Goal: Information Seeking & Learning: Learn about a topic

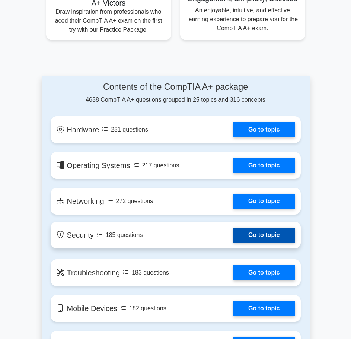
click at [259, 231] on link "Go to topic" at bounding box center [263, 234] width 61 height 15
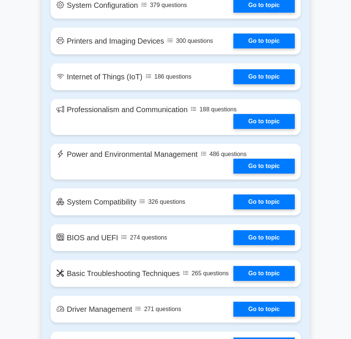
scroll to position [1264, 0]
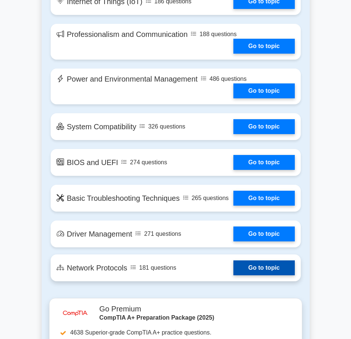
click at [283, 275] on link "Go to topic" at bounding box center [263, 267] width 61 height 15
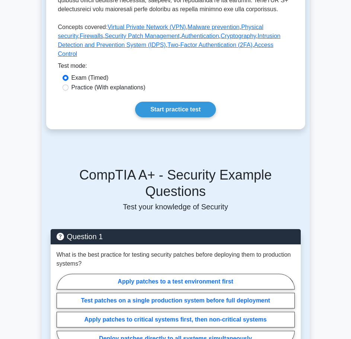
scroll to position [261, 0]
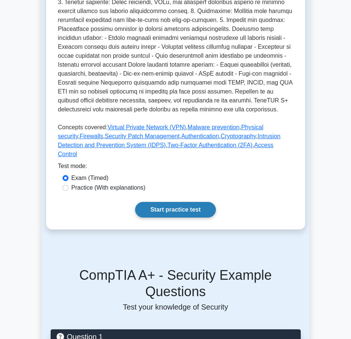
click at [191, 207] on link "Start practice test" at bounding box center [175, 210] width 81 height 16
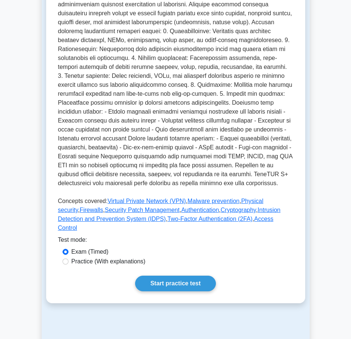
scroll to position [186, 0]
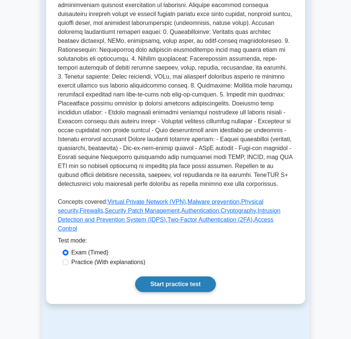
click at [170, 277] on link "Start practice test" at bounding box center [175, 284] width 81 height 16
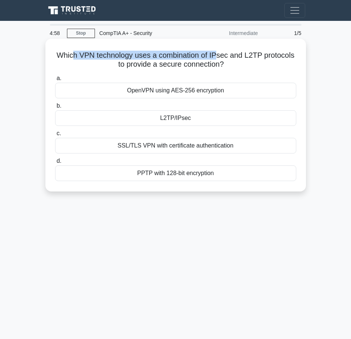
drag, startPoint x: 71, startPoint y: 53, endPoint x: 217, endPoint y: 57, distance: 145.6
click at [217, 57] on h5 "Which VPN technology uses a combination of IPsec and L2TP protocols to provide …" at bounding box center [175, 60] width 243 height 19
click at [163, 58] on h5 "Which VPN technology uses a combination of IPsec and L2TP protocols to provide …" at bounding box center [175, 60] width 243 height 19
click at [156, 52] on h5 "Which VPN technology uses a combination of IPsec and L2TP protocols to provide …" at bounding box center [175, 60] width 243 height 19
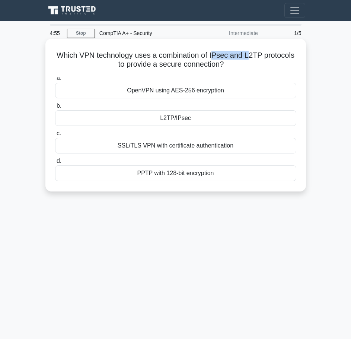
drag, startPoint x: 216, startPoint y: 57, endPoint x: 250, endPoint y: 58, distance: 34.3
click at [250, 58] on h5 "Which VPN technology uses a combination of IPsec and L2TP protocols to provide …" at bounding box center [175, 60] width 243 height 19
click at [256, 61] on h5 "Which VPN technology uses a combination of IPsec and L2TP protocols to provide …" at bounding box center [175, 60] width 243 height 19
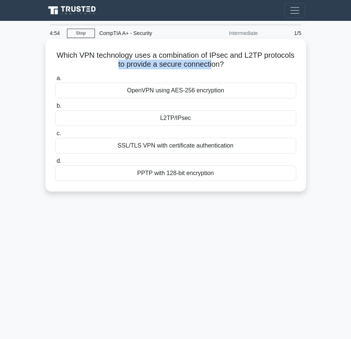
drag, startPoint x: 114, startPoint y: 60, endPoint x: 213, endPoint y: 61, distance: 99.0
click at [213, 61] on h5 "Which VPN technology uses a combination of IPsec and L2TP protocols to provide …" at bounding box center [175, 60] width 243 height 19
click at [250, 69] on h5 "Which VPN technology uses a combination of IPsec and L2TP protocols to provide …" at bounding box center [175, 60] width 243 height 19
click at [113, 119] on div "L2TP/IPsec" at bounding box center [175, 118] width 241 height 16
click at [55, 108] on input "b. L2TP/IPsec" at bounding box center [55, 105] width 0 height 5
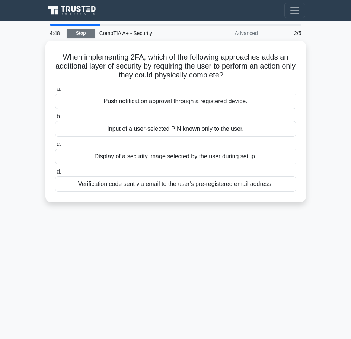
click at [83, 31] on link "Stop" at bounding box center [81, 33] width 28 height 9
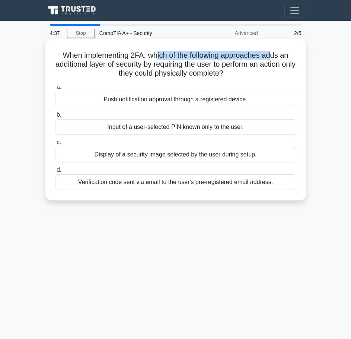
drag, startPoint x: 156, startPoint y: 52, endPoint x: 275, endPoint y: 52, distance: 118.7
click at [275, 52] on h5 "When implementing 2FA, which of the following approaches adds an additional lay…" at bounding box center [175, 65] width 243 height 28
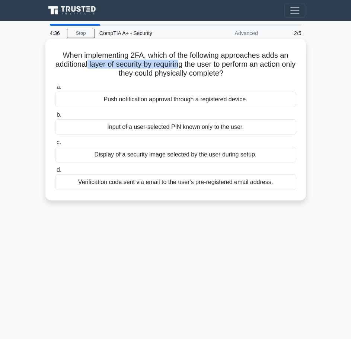
drag, startPoint x: 93, startPoint y: 61, endPoint x: 199, endPoint y: 64, distance: 105.4
click at [189, 62] on h5 "When implementing 2FA, which of the following approaches adds an additional lay…" at bounding box center [175, 65] width 243 height 28
click at [204, 66] on h5 "When implementing 2FA, which of the following approaches adds an additional lay…" at bounding box center [175, 65] width 243 height 28
click at [185, 102] on div "Push notification approval through a registered device." at bounding box center [175, 100] width 241 height 16
click at [55, 90] on input "a. Push notification approval through a registered device." at bounding box center [55, 87] width 0 height 5
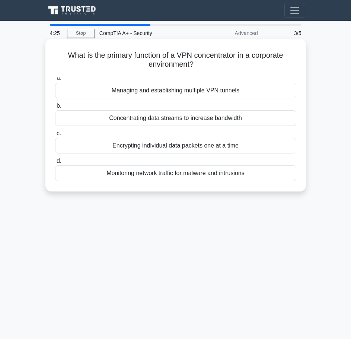
click at [177, 144] on div "Encrypting individual data packets one at a time" at bounding box center [175, 146] width 241 height 16
click at [55, 136] on input "c. Encrypting individual data packets one at a time" at bounding box center [55, 133] width 0 height 5
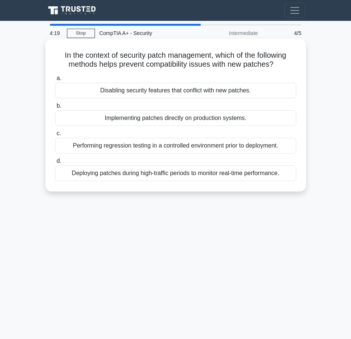
click at [184, 170] on div "Deploying patches during high-traffic periods to monitor real-time performance." at bounding box center [175, 173] width 241 height 16
click at [55, 163] on input "d. Deploying patches during high-traffic periods to monitor real-time performan…" at bounding box center [55, 161] width 0 height 5
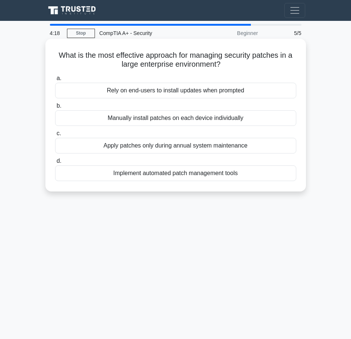
click at [194, 116] on div "Manually install patches on each device individually" at bounding box center [175, 118] width 241 height 16
click at [55, 108] on input "b. Manually install patches on each device individually" at bounding box center [55, 105] width 0 height 5
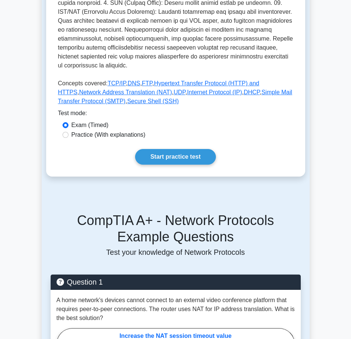
scroll to position [335, 0]
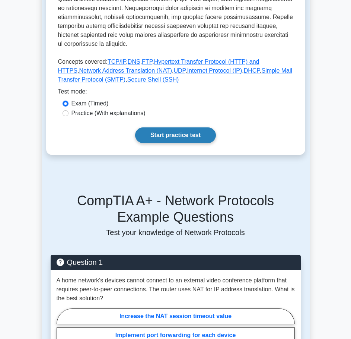
click at [179, 131] on link "Start practice test" at bounding box center [175, 135] width 81 height 16
